Goal: Information Seeking & Learning: Learn about a topic

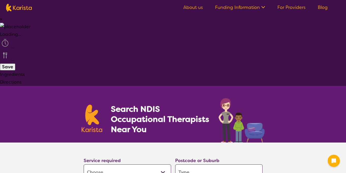
select select "[MEDICAL_DATA]"
click at [189, 164] on input "search" at bounding box center [218, 172] width 87 height 16
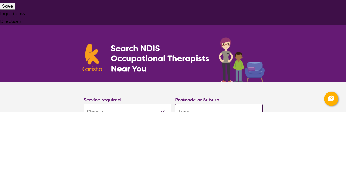
click at [185, 164] on input "search" at bounding box center [218, 172] width 87 height 16
type input "3140"
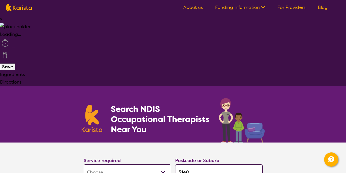
select select "NDIS"
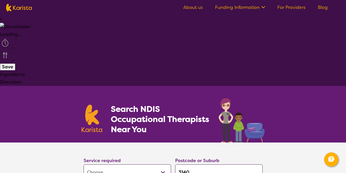
select select "AD"
click at [117, 164] on select "Allied Health Assistant Assessment (ADHD or Autism) Behaviour support Counselli…" at bounding box center [127, 172] width 87 height 16
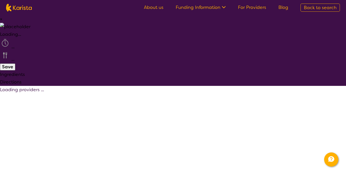
select select "by_score"
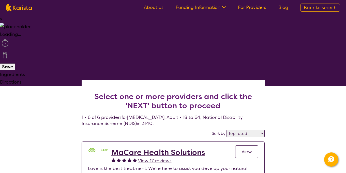
click at [224, 8] on icon at bounding box center [222, 6] width 5 height 5
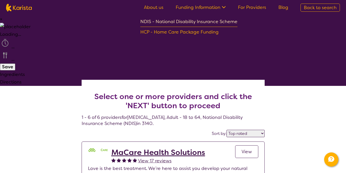
click at [173, 24] on div "NDIS - National Disability Insurance Scheme" at bounding box center [188, 22] width 97 height 9
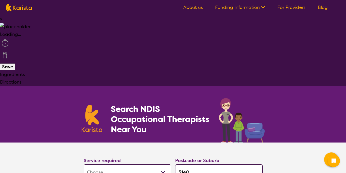
select select "[MEDICAL_DATA]"
select select "AD"
select select "NDIS"
select select "[MEDICAL_DATA]"
select select "AD"
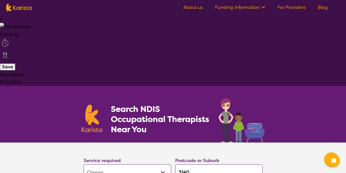
select select "NDIS"
